Goal: Contribute content

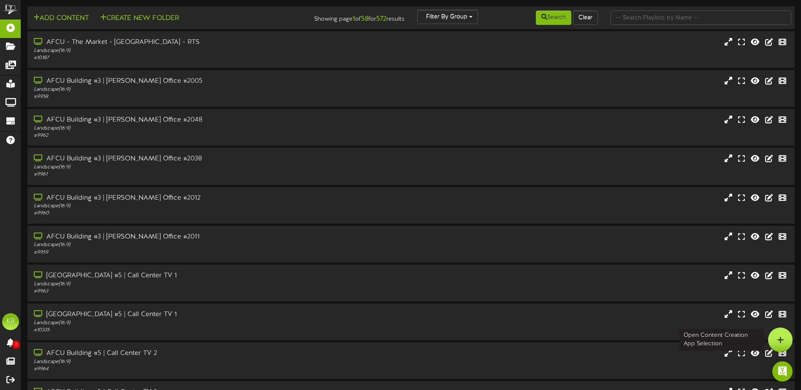
click at [783, 338] on icon at bounding box center [780, 340] width 7 height 8
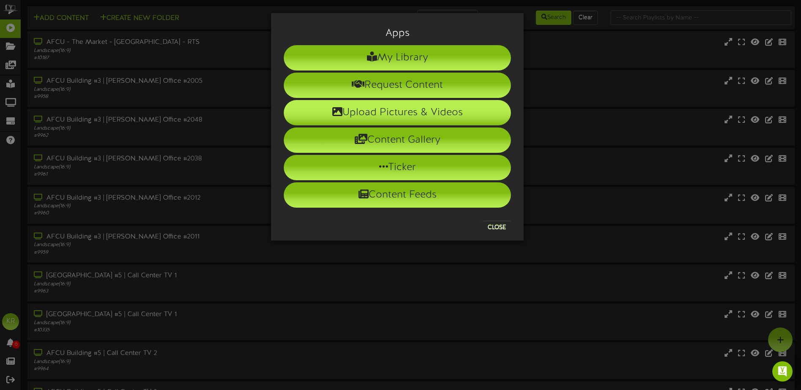
click at [367, 109] on li "Upload Pictures & Videos" at bounding box center [397, 112] width 227 height 25
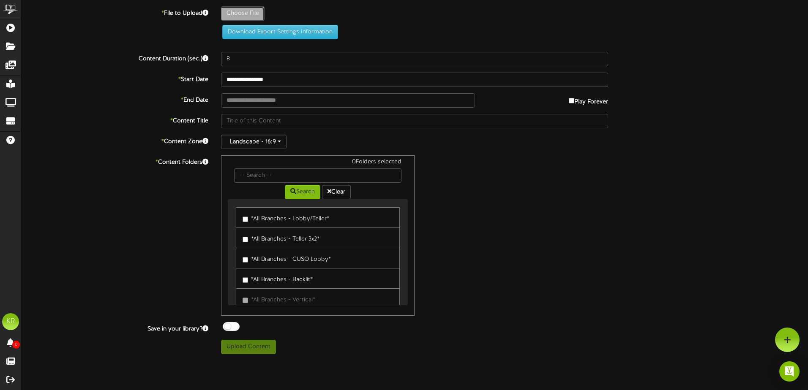
type input "**********"
type input "WeeklyBirthdaysSept1"
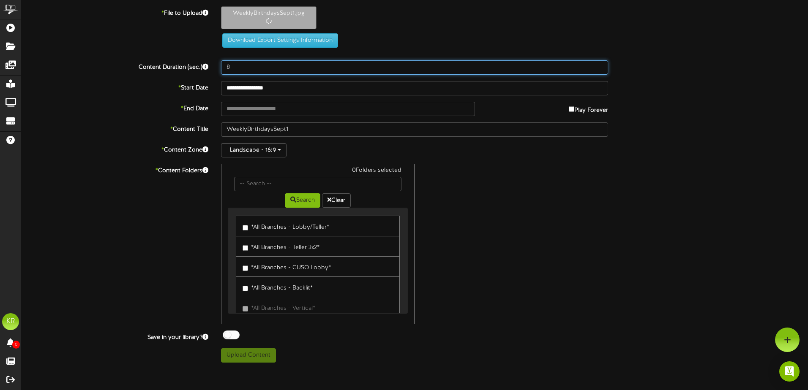
drag, startPoint x: 234, startPoint y: 70, endPoint x: 182, endPoint y: 67, distance: 52.0
click at [182, 67] on div "Content Duration (sec.) 8" at bounding box center [414, 67] width 799 height 14
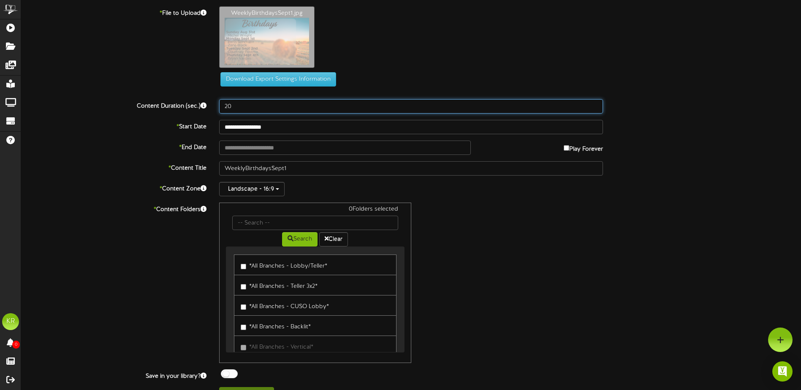
click at [271, 111] on input "20" at bounding box center [411, 106] width 384 height 14
type input "20"
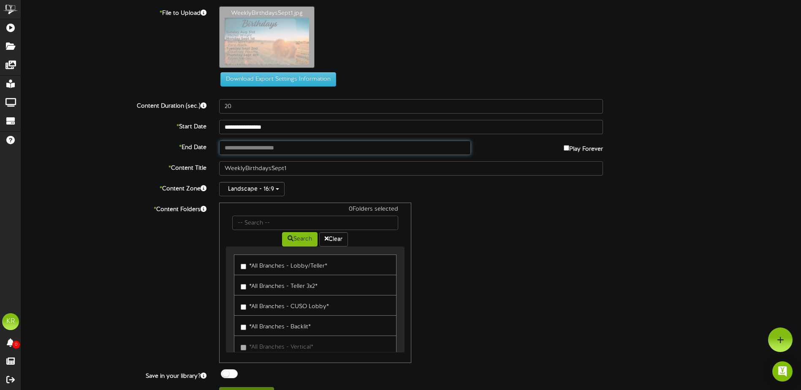
click at [254, 149] on input "text" at bounding box center [345, 148] width 252 height 14
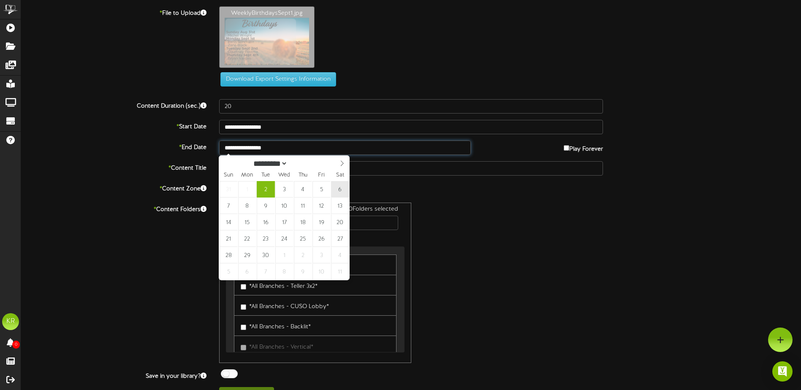
type input "**********"
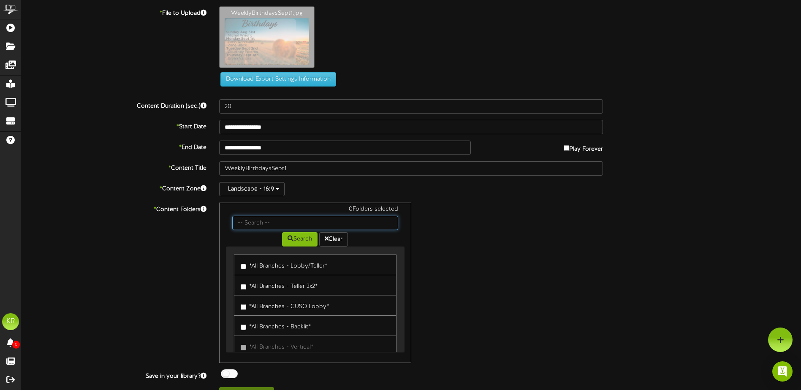
click at [267, 226] on input "text" at bounding box center [315, 223] width 166 height 14
type input "Center"
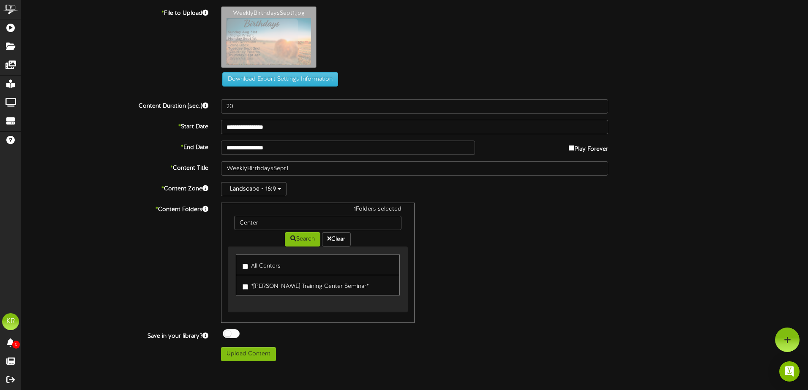
click at [232, 337] on div at bounding box center [231, 333] width 17 height 9
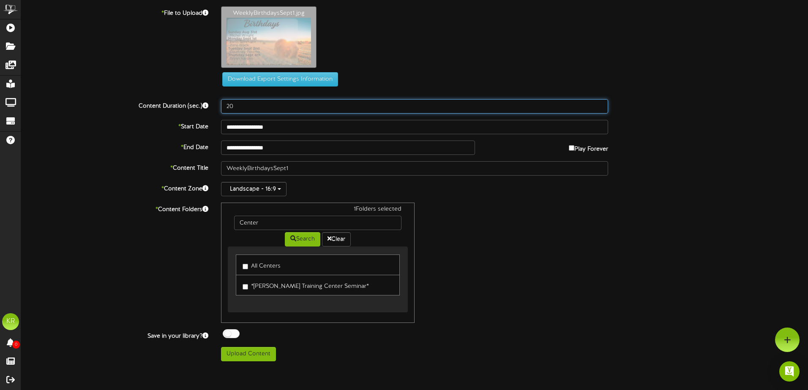
drag, startPoint x: 234, startPoint y: 109, endPoint x: 214, endPoint y: 110, distance: 19.9
click at [214, 110] on div "Content Duration (sec.) 20" at bounding box center [414, 106] width 799 height 14
type input "30"
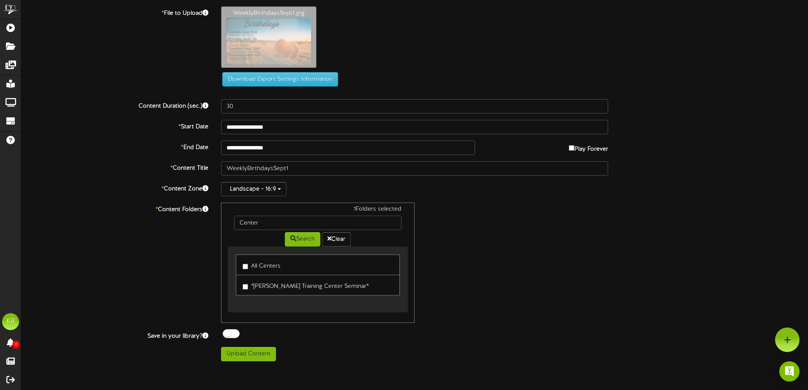
click at [128, 307] on div "* Content Folders 1 Folders selected Center Search Clear All Centers *[PERSON_N…" at bounding box center [414, 263] width 799 height 120
click at [263, 357] on button "Upload Content" at bounding box center [248, 354] width 55 height 14
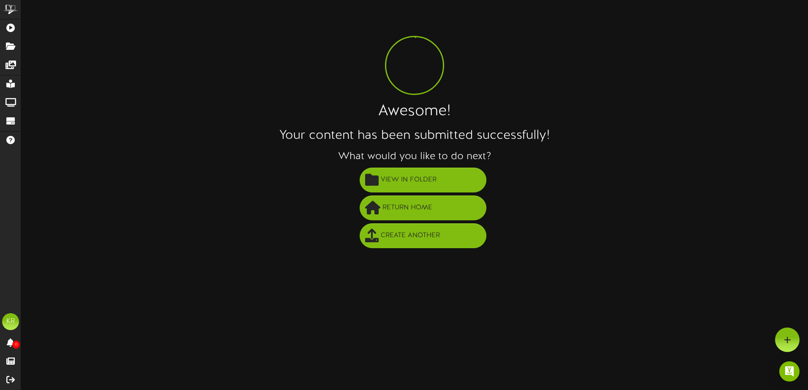
drag, startPoint x: 775, startPoint y: 101, endPoint x: 710, endPoint y: 119, distance: 67.1
click at [775, 101] on div "Awesome! Your content has been submitted successfully! What would you like to d…" at bounding box center [414, 128] width 786 height 244
click at [392, 233] on span "Create Another" at bounding box center [409, 236] width 63 height 14
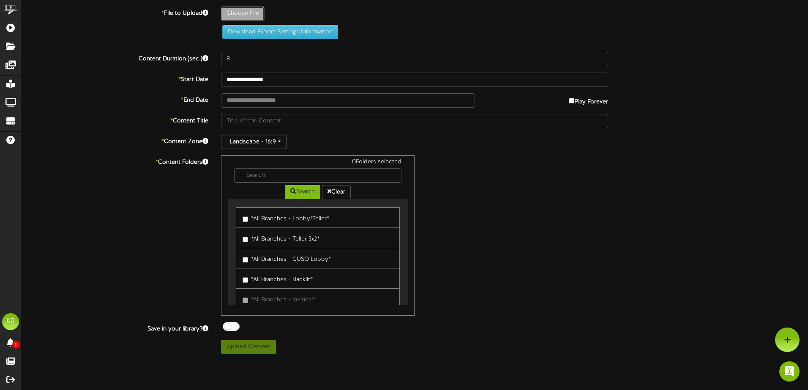
type input "**********"
type input "4SickLeave"
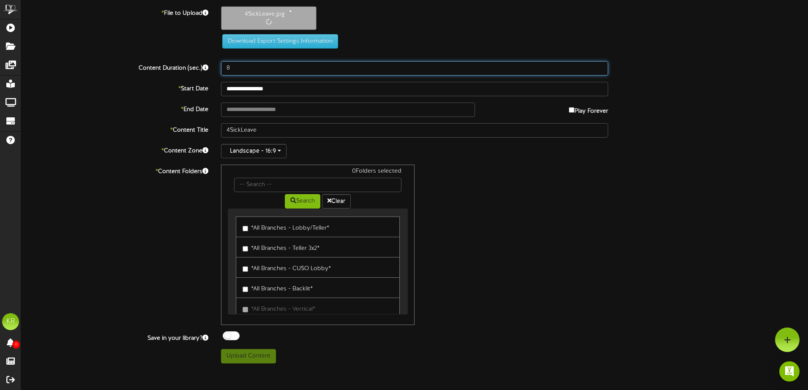
drag, startPoint x: 234, startPoint y: 63, endPoint x: 194, endPoint y: 68, distance: 40.3
click at [194, 68] on div "Content Duration (sec.) 8" at bounding box center [414, 68] width 799 height 14
type input "30"
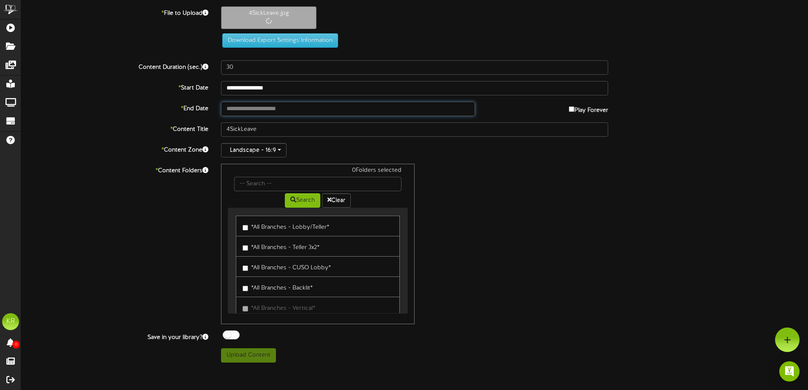
click at [260, 113] on input "text" at bounding box center [348, 109] width 254 height 14
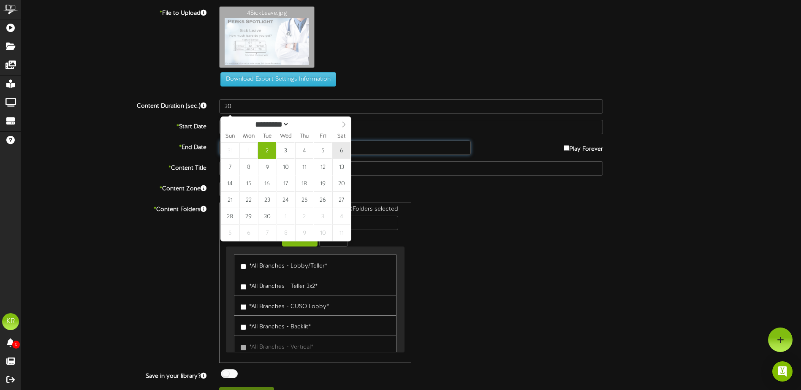
type input "**********"
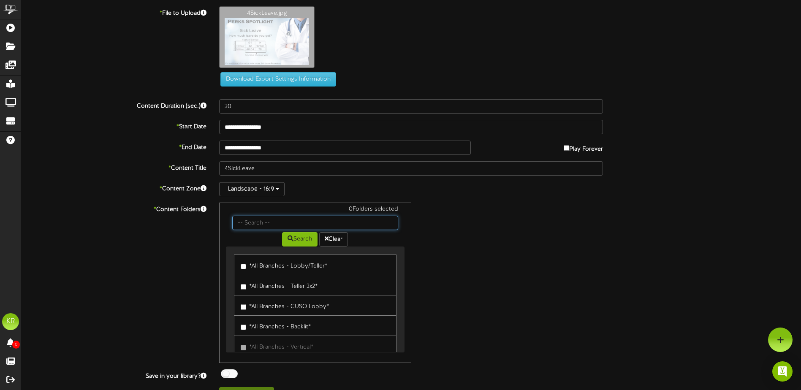
click at [251, 221] on input "text" at bounding box center [315, 223] width 166 height 14
type input "Center"
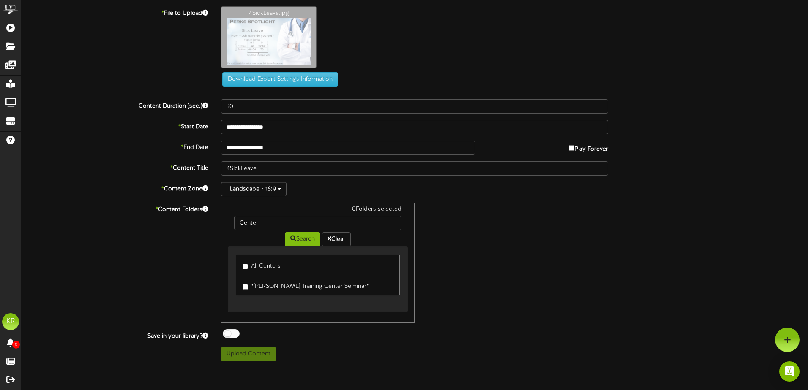
click at [253, 265] on label "All Centers" at bounding box center [261, 264] width 38 height 11
click at [232, 332] on div at bounding box center [231, 333] width 17 height 9
click at [248, 354] on button "Upload Content" at bounding box center [248, 354] width 55 height 14
